Goal: Task Accomplishment & Management: Complete application form

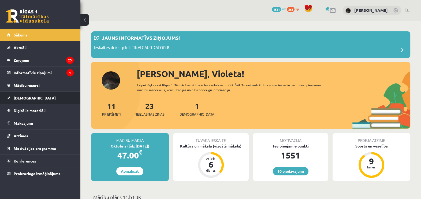
click at [27, 97] on span "[DEMOGRAPHIC_DATA]" at bounding box center [35, 97] width 42 height 5
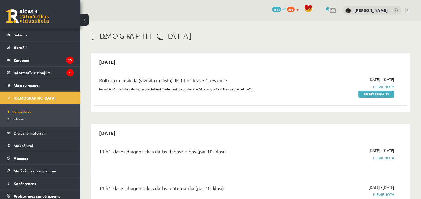
drag, startPoint x: 372, startPoint y: 96, endPoint x: 241, endPoint y: 28, distance: 147.1
click at [373, 96] on link "Pildīt ieskaiti" at bounding box center [376, 94] width 36 height 7
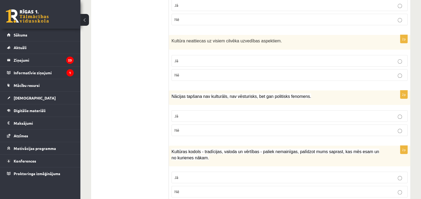
scroll to position [763, 0]
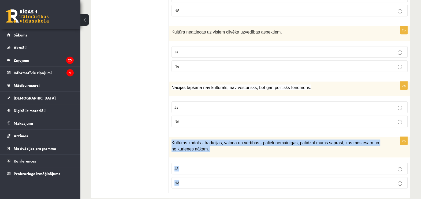
drag, startPoint x: 171, startPoint y: 132, endPoint x: 242, endPoint y: 177, distance: 84.3
click at [242, 177] on div "2p Kultūras kodols - tradīcijas, valoda un vērtības - paliek nemainīgas, palīdz…" at bounding box center [290, 165] width 242 height 56
copy div "Kultūras kodols - tradīcijas, valoda un vērtības - paliek nemainīgas, palīdzot …"
click at [203, 163] on label "Jā" at bounding box center [290, 169] width 236 height 12
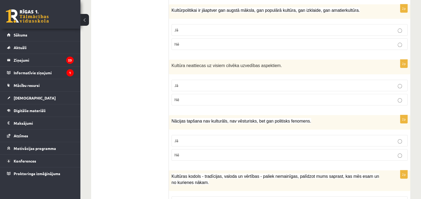
scroll to position [696, 0]
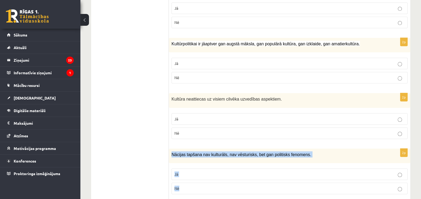
drag, startPoint x: 170, startPoint y: 143, endPoint x: 290, endPoint y: 176, distance: 124.6
click at [290, 176] on div "2p Nācijas tapšana nav kulturāls, nav vēsturisks, bet gan politisks fenomens. J…" at bounding box center [290, 174] width 242 height 50
drag, startPoint x: 290, startPoint y: 176, endPoint x: 280, endPoint y: 143, distance: 33.7
copy div "Nācijas tapšana nav kulturāls, nav vēsturisks, bet gan politisks fenomens. Jā Nē"
click at [184, 168] on label "Jā" at bounding box center [290, 174] width 236 height 12
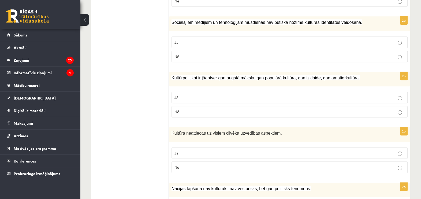
scroll to position [629, 0]
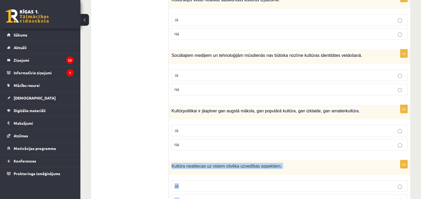
drag, startPoint x: 171, startPoint y: 157, endPoint x: 270, endPoint y: 185, distance: 103.4
click at [270, 185] on div "2p Kultūra neattiecas uz visiem cilvēka uzvedības aspektiem. Jā Nē" at bounding box center [290, 185] width 242 height 50
drag, startPoint x: 270, startPoint y: 185, endPoint x: 243, endPoint y: 155, distance: 41.0
copy div "Kultūra neattiecas uz visiem cilvēka uzvedības aspektiem. Jā Nē"
click at [199, 183] on p "Jā" at bounding box center [290, 186] width 230 height 6
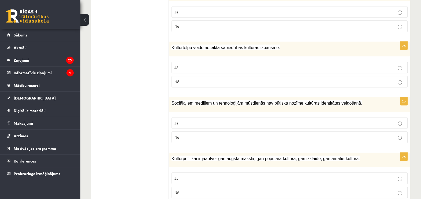
scroll to position [596, 0]
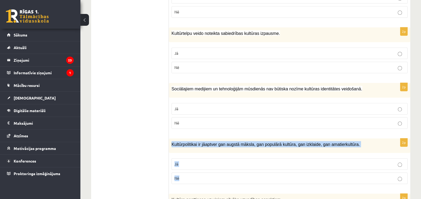
drag, startPoint x: 171, startPoint y: 134, endPoint x: 335, endPoint y: 166, distance: 167.2
click at [335, 166] on div "2p Kultūrpolitikai ir jāaptver gan augstā māksla, gan populārā kultūra, gan izk…" at bounding box center [290, 163] width 242 height 50
copy div "Kultūrpolitikai ir jāaptver gan augstā māksla, gan populārā kultūra, gan izklai…"
click at [194, 161] on p "Jā" at bounding box center [290, 164] width 230 height 6
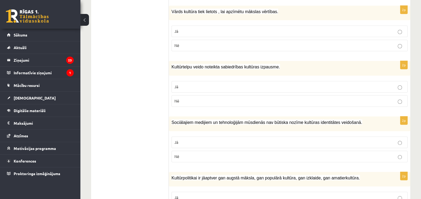
scroll to position [529, 0]
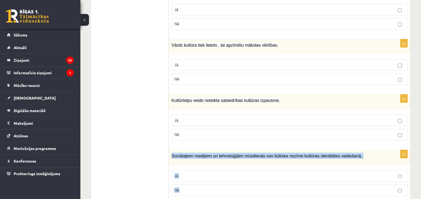
drag, startPoint x: 170, startPoint y: 146, endPoint x: 358, endPoint y: 175, distance: 190.1
click at [358, 175] on div "2p Sociālajiem medijiem un tehnoloģijām mūsdienās nav būtiska nozīme kultūras i…" at bounding box center [290, 175] width 242 height 50
drag, startPoint x: 358, startPoint y: 175, endPoint x: 305, endPoint y: 143, distance: 61.8
copy div "Sociālajiem medijiem un tehnoloģijām mūsdienās nav būtiska nozīme kultūras iden…"
click at [178, 184] on label "Nē" at bounding box center [290, 190] width 236 height 12
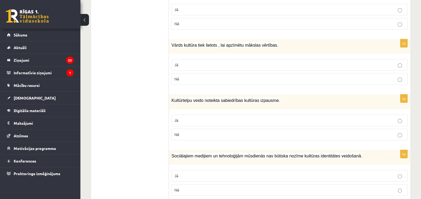
scroll to position [495, 0]
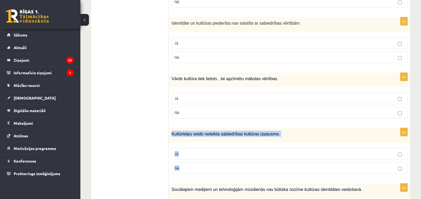
drag, startPoint x: 169, startPoint y: 123, endPoint x: 271, endPoint y: 156, distance: 106.9
click at [271, 156] on div "2p Kultūrtelpu veido noteikta sabiedrības kultūras izpausme. Jā Nē" at bounding box center [290, 153] width 242 height 50
drag, startPoint x: 271, startPoint y: 156, endPoint x: 244, endPoint y: 124, distance: 41.6
copy div "Kultūrtelpu veido noteikta sabiedrības kultūras izpausme. Jā Nē"
click at [176, 148] on label "Jā" at bounding box center [290, 154] width 236 height 12
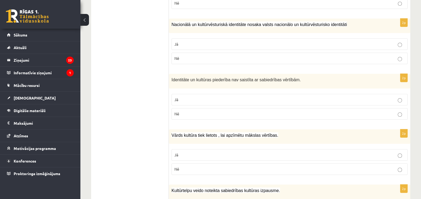
scroll to position [428, 0]
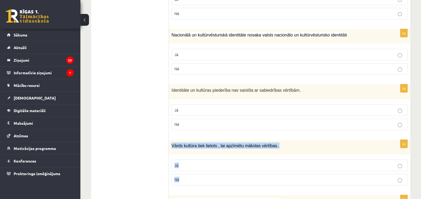
drag, startPoint x: 181, startPoint y: 133, endPoint x: 273, endPoint y: 164, distance: 97.1
click at [273, 164] on div "2p Vārds kultūra tiek lietots , lai apzīmētu mākslas vērtības. Jā Nē" at bounding box center [290, 165] width 242 height 50
drag, startPoint x: 273, startPoint y: 164, endPoint x: 244, endPoint y: 137, distance: 39.4
copy div "Vārds kultūra tiek lietots , lai apzīmētu mākslas vērtības. Jā Nē"
click at [229, 157] on fieldset "Jā Nē" at bounding box center [290, 172] width 236 height 30
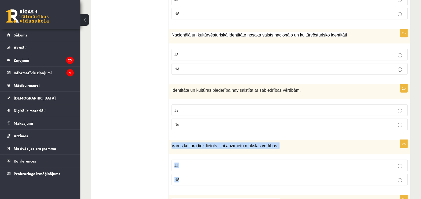
click at [227, 160] on label "Jā" at bounding box center [290, 166] width 236 height 12
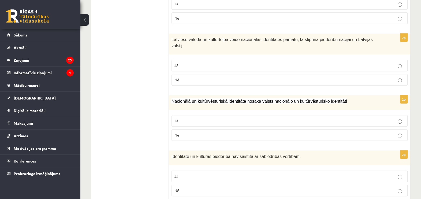
scroll to position [361, 0]
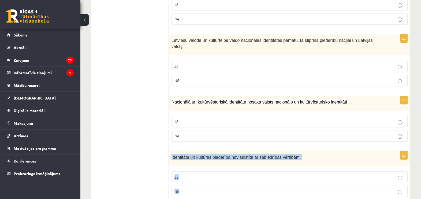
drag, startPoint x: 170, startPoint y: 149, endPoint x: 260, endPoint y: 175, distance: 94.1
click at [260, 175] on div "2p Identitāte un kultūras piederība nav saistīta ar sabiedrības vērtībām. Jā Nē" at bounding box center [290, 176] width 242 height 50
drag, startPoint x: 260, startPoint y: 175, endPoint x: 212, endPoint y: 149, distance: 55.4
copy div "Identitāte un kultūras piederība nav saistīta ar sabiedrības vērtībām. Jā Nē"
click at [196, 188] on p "Nē" at bounding box center [290, 191] width 230 height 6
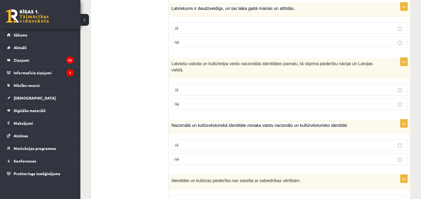
scroll to position [328, 0]
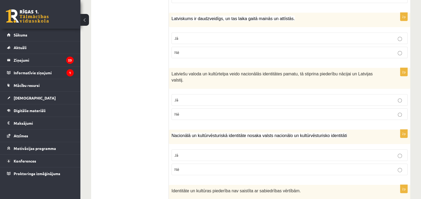
click at [173, 133] on span "Nacionālā un kultūrvēsturiskā identitāte nosaka valsts nacionālo un kultūrvēstu…" at bounding box center [260, 135] width 176 height 5
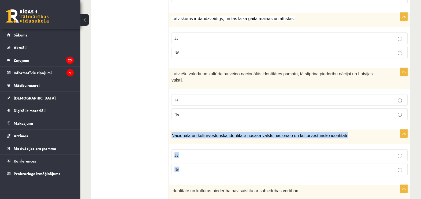
drag, startPoint x: 171, startPoint y: 127, endPoint x: 347, endPoint y: 160, distance: 178.9
click at [347, 160] on div "2p Nacionālā un kultūrvēsturiskā identitāte nosaka valsts nacionālo un kultūrvē…" at bounding box center [290, 154] width 242 height 50
drag, startPoint x: 347, startPoint y: 160, endPoint x: 310, endPoint y: 127, distance: 49.0
copy div "Nacionālā un kultūrvēsturiskā identitāte nosaka valsts nacionālo un kultūrvēstu…"
click at [180, 152] on p "Jā" at bounding box center [290, 155] width 230 height 6
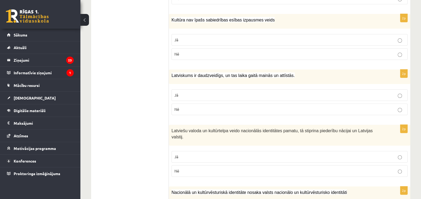
scroll to position [261, 0]
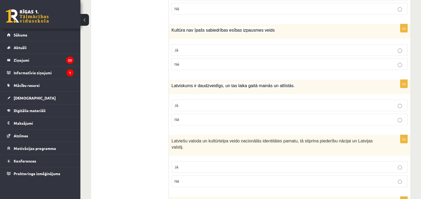
drag, startPoint x: 167, startPoint y: 138, endPoint x: 259, endPoint y: 161, distance: 94.1
click at [203, 139] on span "Latviešu valoda un kultūrtelpa veido nacionālās identitātes pamatu, tā stiprina…" at bounding box center [272, 144] width 201 height 11
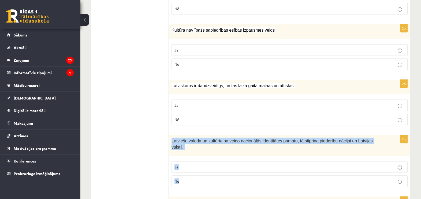
drag, startPoint x: 170, startPoint y: 139, endPoint x: 218, endPoint y: 173, distance: 58.7
click at [218, 173] on div "2p Latviešu valoda un kultūrtelpa veido nacionālās identitātes pamatu, tā stipr…" at bounding box center [290, 163] width 242 height 56
drag, startPoint x: 218, startPoint y: 173, endPoint x: 213, endPoint y: 138, distance: 35.8
copy div "Latviešu valoda un kultūrtelpa veido nacionālās identitātes pamatu, tā stiprina…"
click at [194, 164] on p "Jā" at bounding box center [290, 167] width 230 height 6
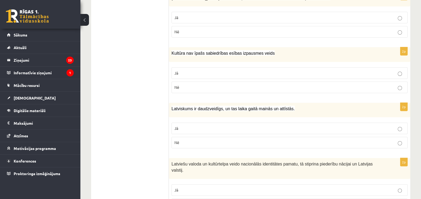
scroll to position [227, 0]
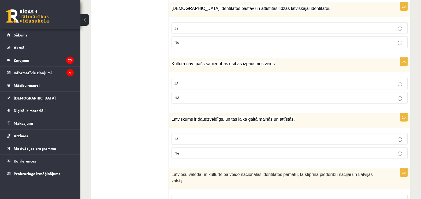
click at [173, 117] on span "Latviskums ir daudzveidīgs, un tas laika gaitā mainās un attīstās." at bounding box center [233, 119] width 123 height 5
drag, startPoint x: 172, startPoint y: 117, endPoint x: 216, endPoint y: 147, distance: 53.9
click at [216, 147] on div "2p Latviskums ir daudzveidīgs, un tas laika gaitā mainās un attīstās. Jā Nē" at bounding box center [290, 138] width 242 height 50
drag, startPoint x: 216, startPoint y: 147, endPoint x: 213, endPoint y: 117, distance: 29.7
click at [218, 139] on p "Jā" at bounding box center [290, 139] width 230 height 6
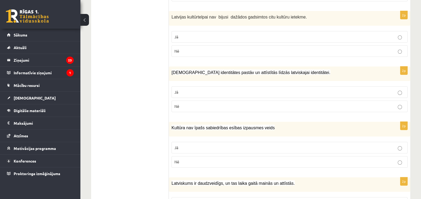
scroll to position [160, 0]
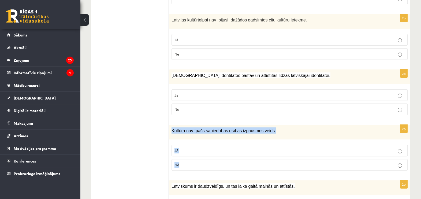
drag, startPoint x: 172, startPoint y: 129, endPoint x: 201, endPoint y: 156, distance: 40.4
click at [201, 156] on div "2p Kultūra nav īpašs sabiedrības esības izpausmes veids Jā Nē" at bounding box center [290, 150] width 242 height 50
drag, startPoint x: 201, startPoint y: 156, endPoint x: 203, endPoint y: 130, distance: 26.3
click at [192, 163] on p "Nē" at bounding box center [290, 165] width 230 height 6
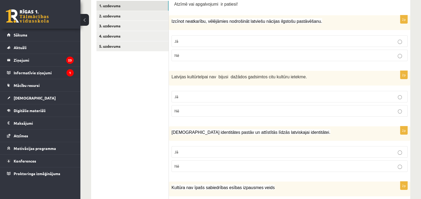
scroll to position [93, 0]
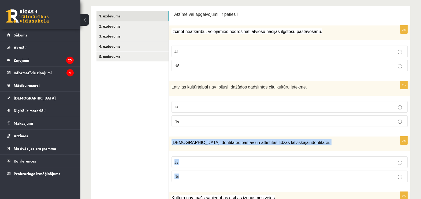
drag, startPoint x: 169, startPoint y: 140, endPoint x: 226, endPoint y: 170, distance: 64.0
click at [226, 170] on div "2p Mazākumtautību identitātes pastāv un attīstītās līdzās latviskajai identitāt…" at bounding box center [290, 161] width 242 height 50
drag, startPoint x: 226, startPoint y: 170, endPoint x: 221, endPoint y: 142, distance: 29.2
click at [181, 160] on p "Jā" at bounding box center [290, 162] width 230 height 6
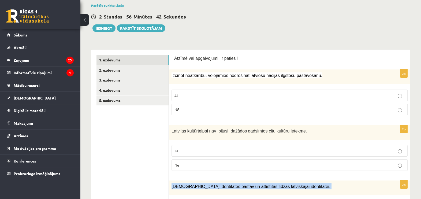
scroll to position [60, 0]
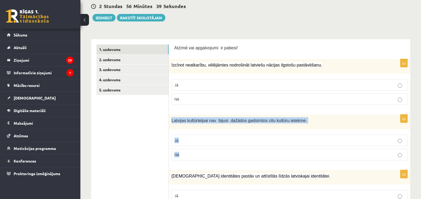
drag, startPoint x: 169, startPoint y: 120, endPoint x: 227, endPoint y: 149, distance: 64.7
click at [227, 149] on div "2p Latvijas kultūrtelpai nav bijusi dažādos gadsimtos citu kultūru ietekme. Jā …" at bounding box center [290, 139] width 242 height 50
drag, startPoint x: 227, startPoint y: 149, endPoint x: 210, endPoint y: 120, distance: 33.7
click at [192, 158] on label "Nē" at bounding box center [290, 155] width 236 height 12
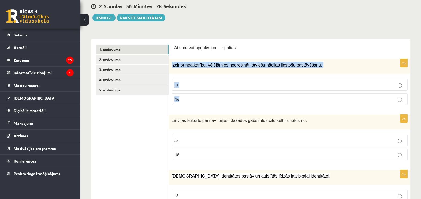
drag, startPoint x: 170, startPoint y: 63, endPoint x: 264, endPoint y: 95, distance: 99.5
click at [264, 95] on div "2p Izcīnot neatkarību, vēlējāmies nodrošināt latviešu nācijas ilgstošu pastāvēš…" at bounding box center [290, 84] width 242 height 50
click at [181, 84] on p "Jā" at bounding box center [290, 85] width 230 height 6
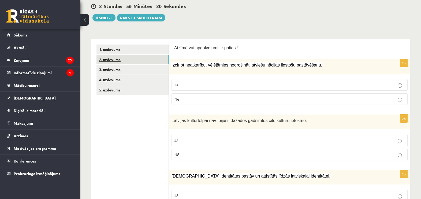
click at [139, 58] on link "2. uzdevums" at bounding box center [133, 60] width 72 height 10
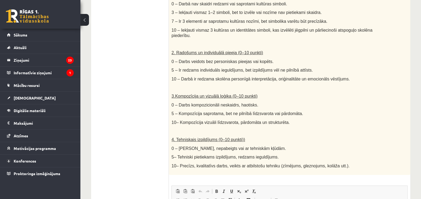
scroll to position [26, 0]
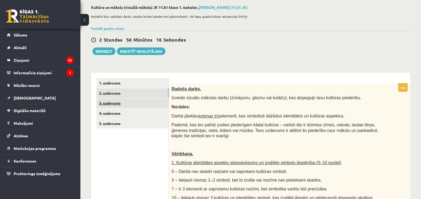
click at [124, 104] on link "3. uzdevums" at bounding box center [133, 103] width 72 height 10
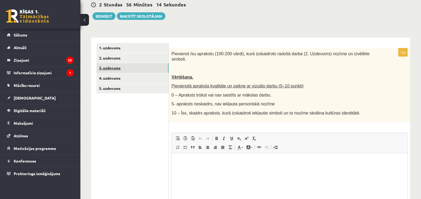
scroll to position [117, 0]
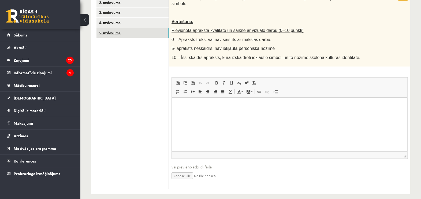
click at [122, 31] on link "5. uzdevums" at bounding box center [133, 33] width 72 height 10
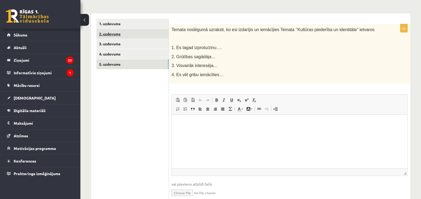
scroll to position [75, 0]
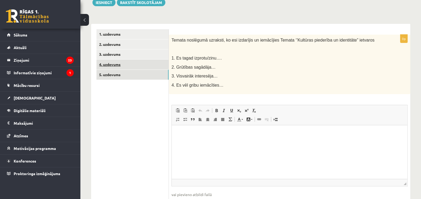
click at [120, 63] on link "4. uzdevums" at bounding box center [133, 65] width 72 height 10
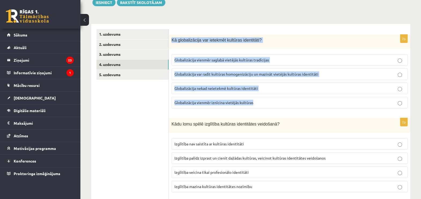
drag, startPoint x: 172, startPoint y: 37, endPoint x: 275, endPoint y: 105, distance: 124.1
click at [275, 105] on div "2p Kā globalizācija var ietekmēt kultūras identitāti? Globalizācija vienmēr sag…" at bounding box center [290, 74] width 242 height 78
click at [202, 75] on span "Globalizācija var radīt kultūras homogenizāciju un mazināt vietējās kultūras id…" at bounding box center [247, 74] width 144 height 5
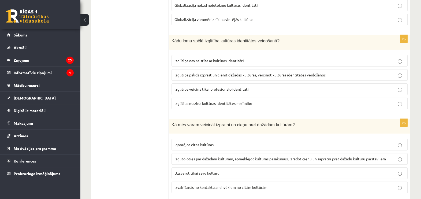
scroll to position [176, 0]
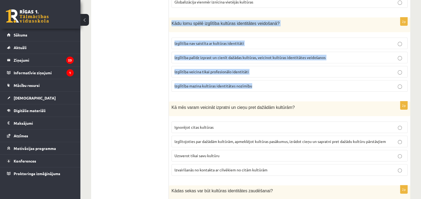
drag, startPoint x: 172, startPoint y: 22, endPoint x: 281, endPoint y: 81, distance: 124.3
click at [281, 81] on div "2p Kādu lomu spēlē izglītība kultūras identitātes veidošanā? Izglītība nav sais…" at bounding box center [290, 56] width 242 height 79
click at [177, 58] on span "Izglītība palīdz izprast un cienīt dažādas kultūras, veicinot kultūras identitā…" at bounding box center [250, 57] width 151 height 5
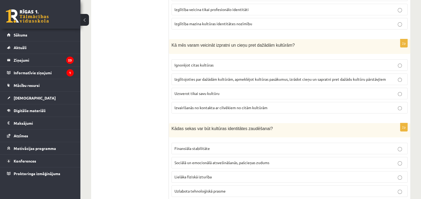
scroll to position [242, 0]
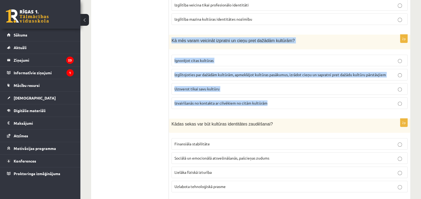
drag, startPoint x: 170, startPoint y: 39, endPoint x: 316, endPoint y: 105, distance: 159.0
click at [316, 105] on div "2p Kā mēs varam veicināt izpratni un cieņu pret dažādām kultūrām? Ignorējot cit…" at bounding box center [290, 74] width 242 height 79
drag, startPoint x: 316, startPoint y: 105, endPoint x: 273, endPoint y: 37, distance: 79.4
click at [196, 75] on p "Izglītojoties par dažādām kultūrām, apmeklējot kultūras pasākumus, izrādot cieņ…" at bounding box center [290, 75] width 230 height 6
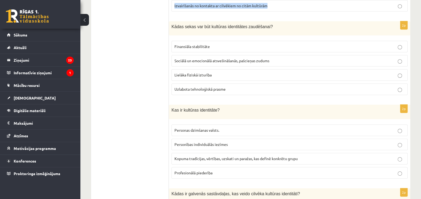
scroll to position [343, 0]
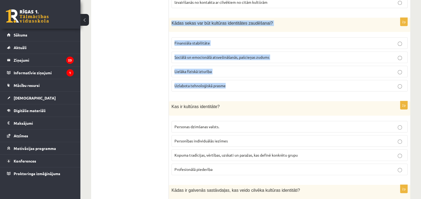
drag, startPoint x: 171, startPoint y: 22, endPoint x: 292, endPoint y: 83, distance: 135.5
click at [292, 83] on div "2p Kādas sekas var būt kultūras identitātes zaudēšanai? Finansiāla stabilitāte …" at bounding box center [290, 57] width 242 height 78
click at [195, 56] on span "Sociālā un emocionālā atsvešināšanās, pašcieņas zudums" at bounding box center [222, 57] width 95 height 5
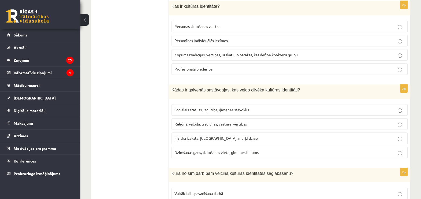
scroll to position [410, 0]
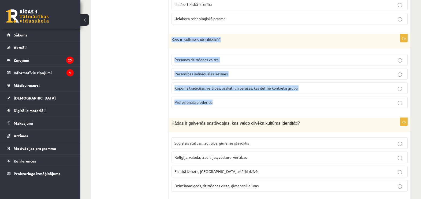
drag, startPoint x: 171, startPoint y: 34, endPoint x: 255, endPoint y: 96, distance: 104.4
click at [255, 96] on div "2p Kas ir kultūras identitāte? Personas dzimšanas valsts. Personības individuāl…" at bounding box center [290, 73] width 242 height 78
drag, startPoint x: 255, startPoint y: 96, endPoint x: 209, endPoint y: 36, distance: 76.0
click at [184, 87] on span "Kopuma tradīcijas, vērtības, uzskati un paražas, kas definē konkrētu grupu" at bounding box center [236, 88] width 123 height 5
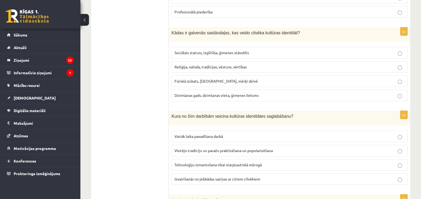
scroll to position [510, 0]
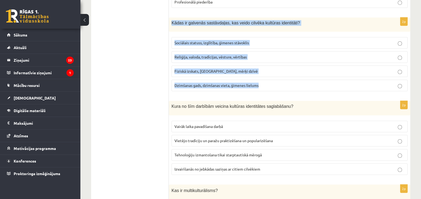
drag, startPoint x: 170, startPoint y: 21, endPoint x: 269, endPoint y: 81, distance: 115.9
click at [269, 81] on div "2p Kādas ir galvenās sastāvdaļas, kas veido cilvēka kultūras identitāti? Sociāl…" at bounding box center [290, 56] width 242 height 78
click at [194, 54] on span "Reliģija, valoda, tradīcijas, vēsture, vērtības" at bounding box center [211, 56] width 72 height 5
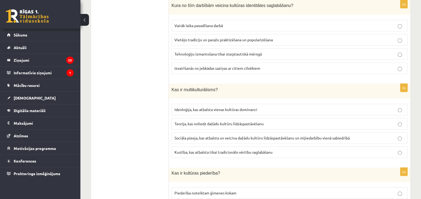
scroll to position [607, 0]
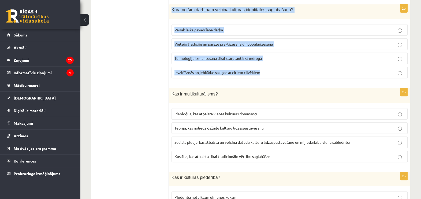
drag, startPoint x: 172, startPoint y: 2, endPoint x: 281, endPoint y: 66, distance: 126.6
click at [281, 66] on div "2p Kura no šīm darbībām veicina kultūras identitātes saglabāšanu? Vairāk laika …" at bounding box center [290, 43] width 242 height 78
drag, startPoint x: 281, startPoint y: 66, endPoint x: 243, endPoint y: 6, distance: 70.7
click at [209, 42] on span "Vietējo tradīciju un paražu praktizēšana un popularizēšana" at bounding box center [224, 44] width 98 height 5
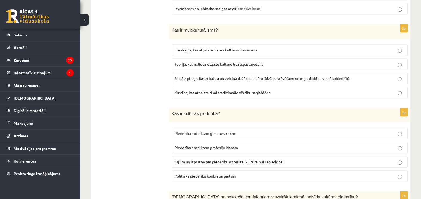
scroll to position [674, 0]
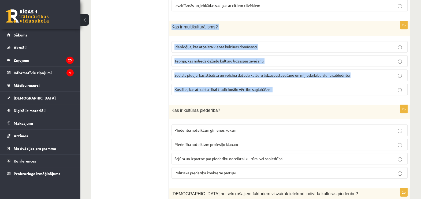
drag, startPoint x: 170, startPoint y: 24, endPoint x: 274, endPoint y: 85, distance: 121.0
click at [274, 85] on div "2p Kas ir multikulturālisms? Ideoloģija, kas atbalsta vienas kultūras dominanci…" at bounding box center [290, 60] width 242 height 79
click at [189, 73] on span "Sociāla pieeja, kas atbalsta un veicina dažādu kultūru līdzāspastāvēšanu un mij…" at bounding box center [262, 75] width 175 height 5
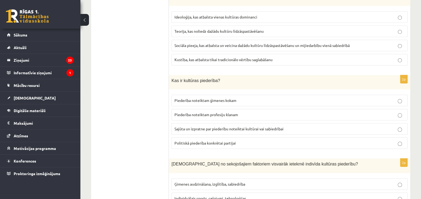
scroll to position [754, 0]
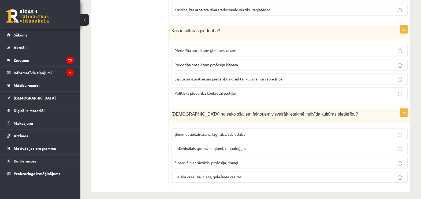
drag, startPoint x: 168, startPoint y: 25, endPoint x: 211, endPoint y: 31, distance: 42.7
click at [188, 28] on span "Kas ir kultūras piederība?" at bounding box center [196, 30] width 49 height 5
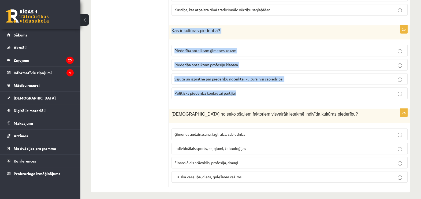
drag, startPoint x: 170, startPoint y: 25, endPoint x: 244, endPoint y: 88, distance: 97.3
click at [244, 88] on div "2p Kas ir kultūras piederība? Piederība noteiktam ģimenes kokam Piederība notei…" at bounding box center [290, 64] width 242 height 78
drag, startPoint x: 244, startPoint y: 88, endPoint x: 211, endPoint y: 27, distance: 69.4
click at [186, 76] on p "Sajūta un izpratne par piederību noteiktai kultūrai vai sabiedrībai" at bounding box center [290, 79] width 230 height 6
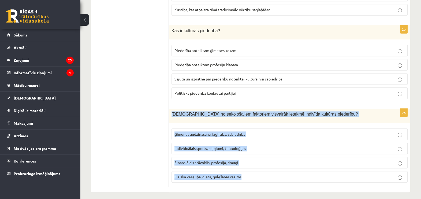
drag, startPoint x: 170, startPoint y: 106, endPoint x: 291, endPoint y: 168, distance: 135.5
click at [291, 168] on div "2p Kuri no sekojošajiem faktoriem visvairāk ietekmē indivīda kultūras piederību…" at bounding box center [290, 148] width 242 height 78
drag, startPoint x: 291, startPoint y: 168, endPoint x: 270, endPoint y: 110, distance: 60.7
click at [220, 132] on span "Ģimenes audzināšana, izglītība, sabiedrība" at bounding box center [210, 134] width 71 height 5
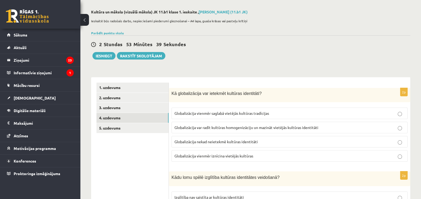
scroll to position [0, 0]
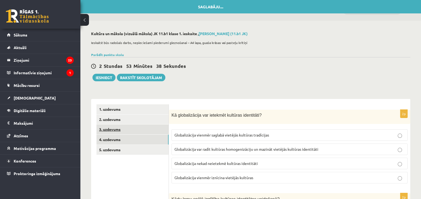
click at [121, 128] on link "3. uzdevums" at bounding box center [133, 129] width 72 height 10
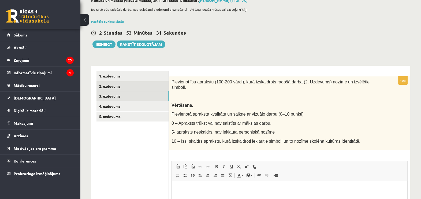
click at [114, 88] on link "2. uzdevums" at bounding box center [133, 86] width 72 height 10
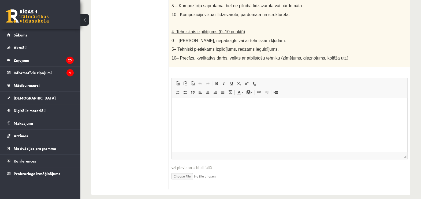
scroll to position [302, 0]
click at [187, 170] on input "file" at bounding box center [290, 175] width 236 height 11
click at [183, 170] on input "file" at bounding box center [290, 175] width 236 height 11
type input "**********"
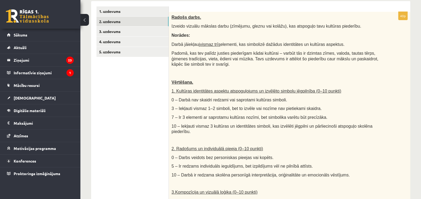
scroll to position [67, 0]
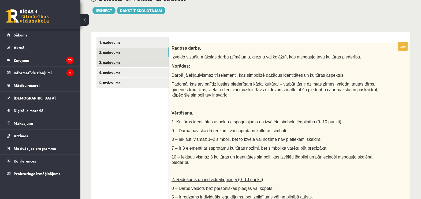
click at [140, 60] on link "3. uzdevums" at bounding box center [133, 62] width 72 height 10
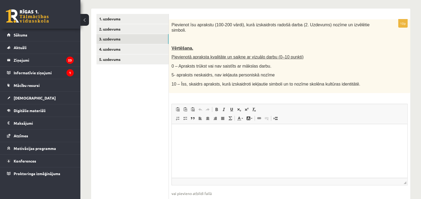
scroll to position [101, 0]
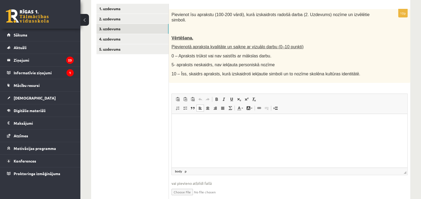
click at [210, 127] on html at bounding box center [290, 122] width 236 height 16
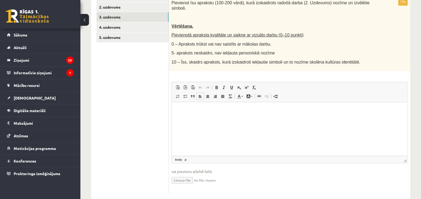
scroll to position [117, 0]
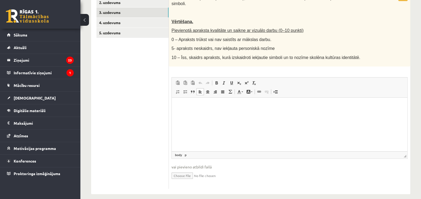
click at [222, 114] on html at bounding box center [290, 105] width 236 height 16
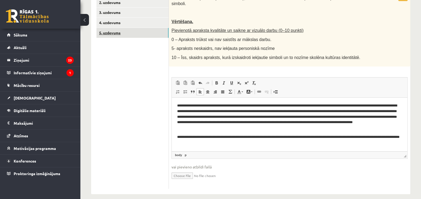
click at [118, 31] on link "5. uzdevums" at bounding box center [133, 33] width 72 height 10
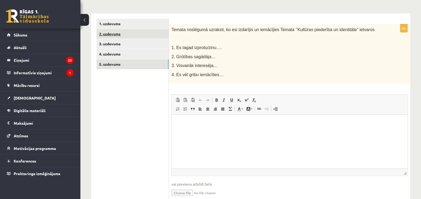
scroll to position [75, 0]
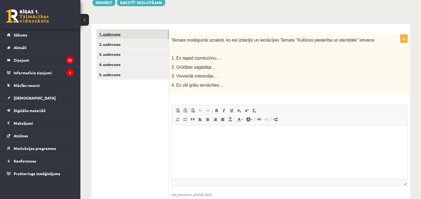
click at [124, 38] on link "1. uzdevums" at bounding box center [133, 34] width 72 height 10
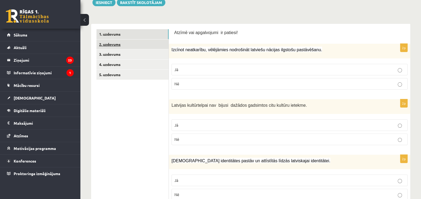
click at [118, 43] on link "2. uzdevums" at bounding box center [133, 44] width 72 height 10
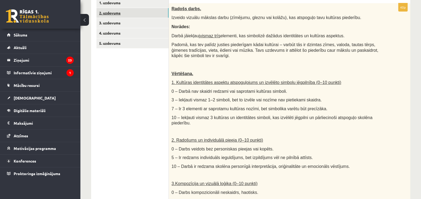
scroll to position [73, 0]
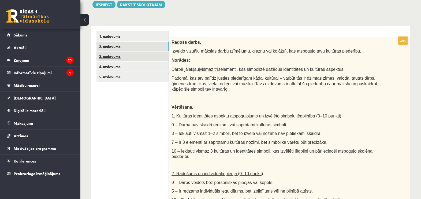
click at [104, 56] on link "3. uzdevums" at bounding box center [133, 56] width 72 height 10
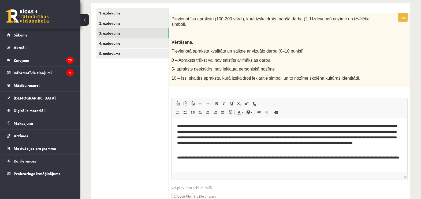
scroll to position [106, 0]
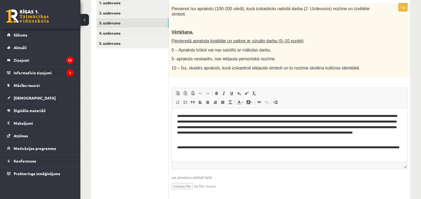
click at [248, 154] on p "**********" at bounding box center [289, 149] width 225 height 11
click at [115, 31] on link "4. uzdevums" at bounding box center [133, 33] width 72 height 10
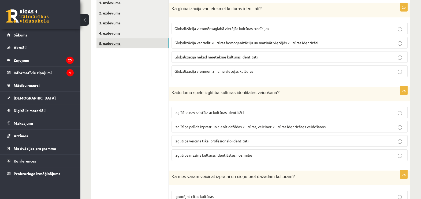
click at [147, 43] on link "5. uzdevums" at bounding box center [133, 43] width 72 height 10
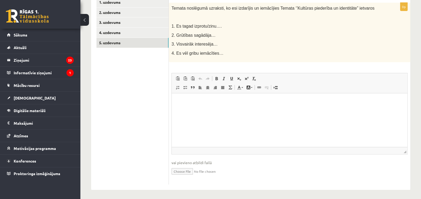
scroll to position [108, 0]
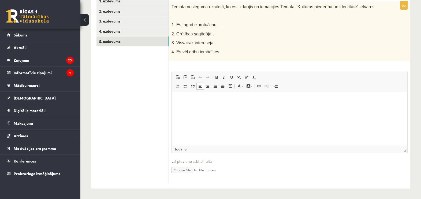
click at [330, 108] on html at bounding box center [290, 100] width 236 height 16
click at [330, 108] on html "****" at bounding box center [290, 100] width 236 height 16
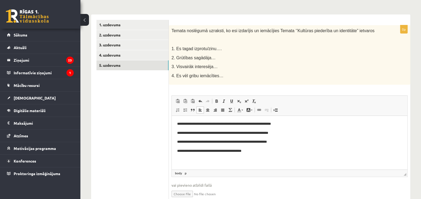
scroll to position [8, 0]
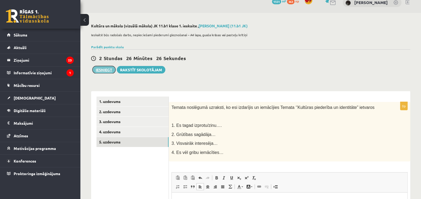
click at [102, 70] on button "Iesniegt" at bounding box center [103, 70] width 23 height 8
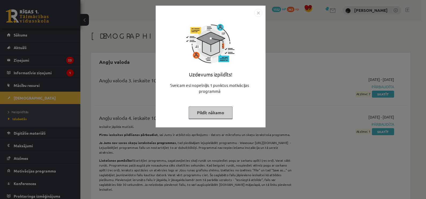
click at [218, 106] on button "Pildīt nākamo" at bounding box center [211, 112] width 44 height 12
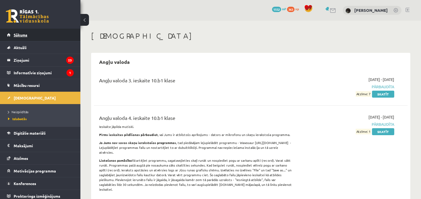
click at [61, 36] on link "Sākums" at bounding box center [40, 35] width 67 height 12
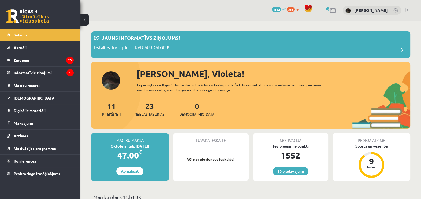
click at [285, 173] on link "10 piedāvājumi" at bounding box center [291, 171] width 36 height 8
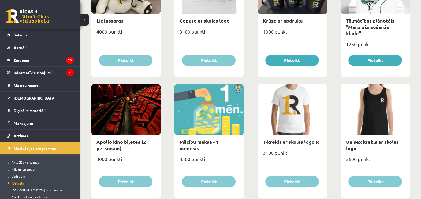
scroll to position [134, 0]
